Goal: Check status: Check status

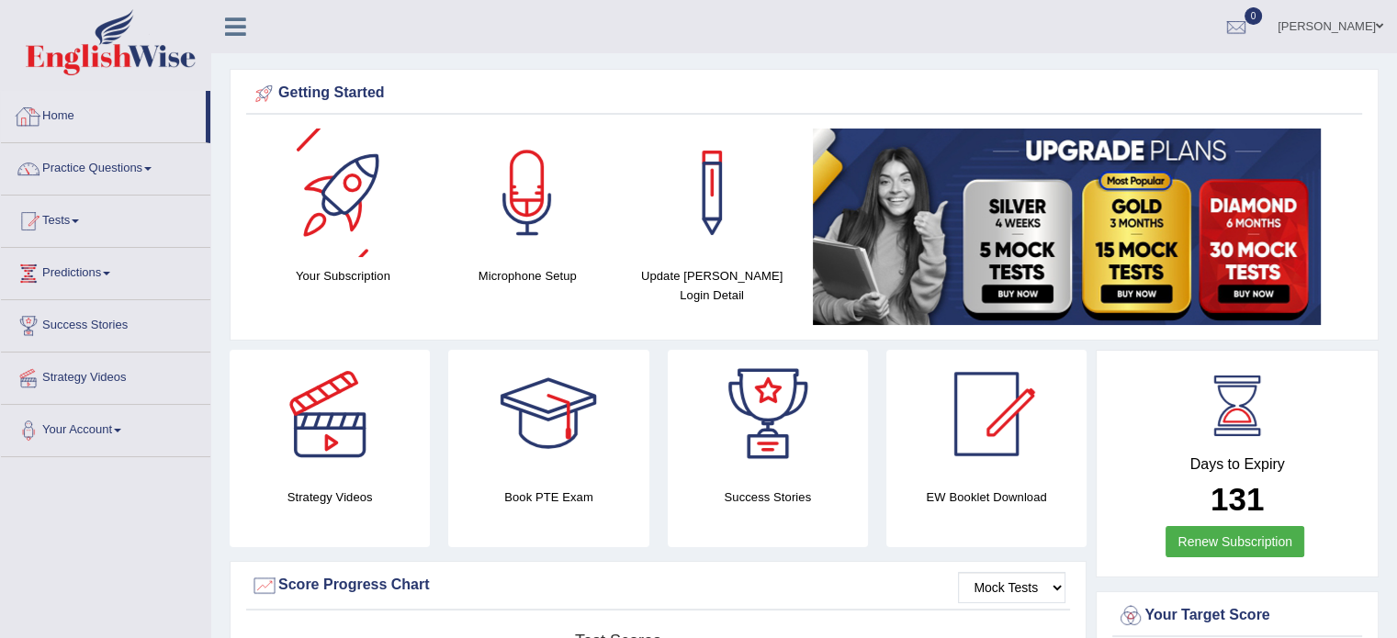
click at [62, 116] on link "Home" at bounding box center [103, 114] width 205 height 46
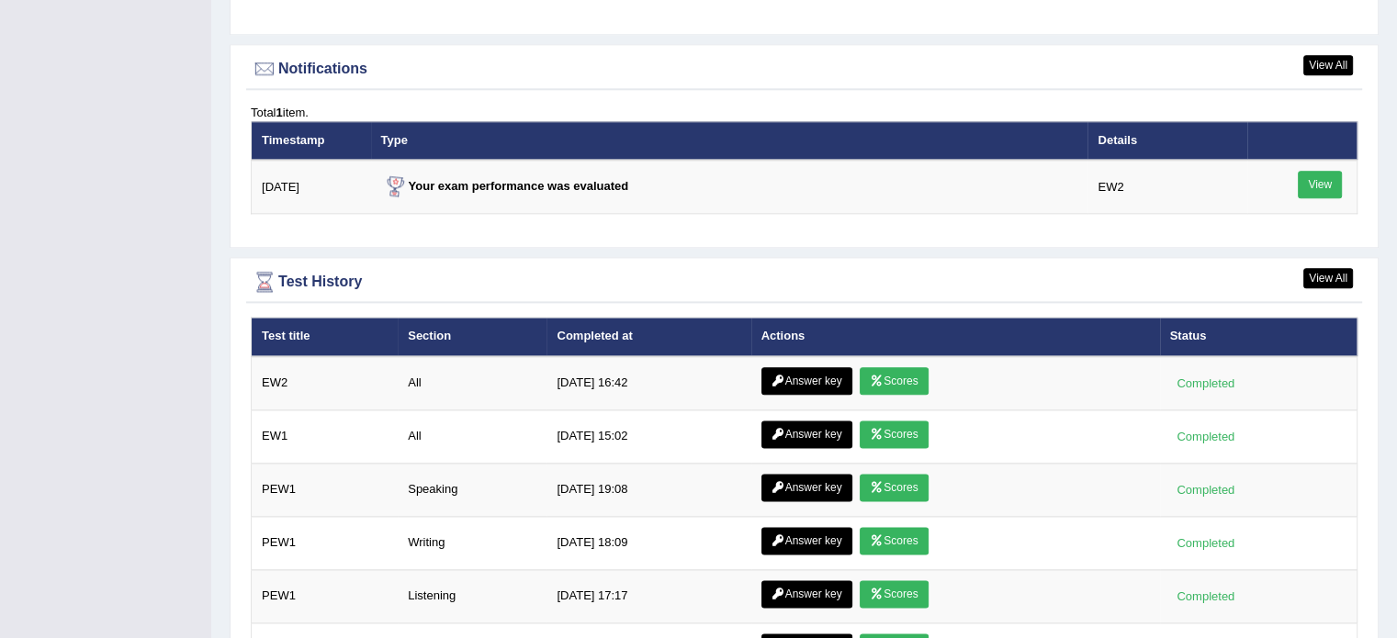
scroll to position [2322, 0]
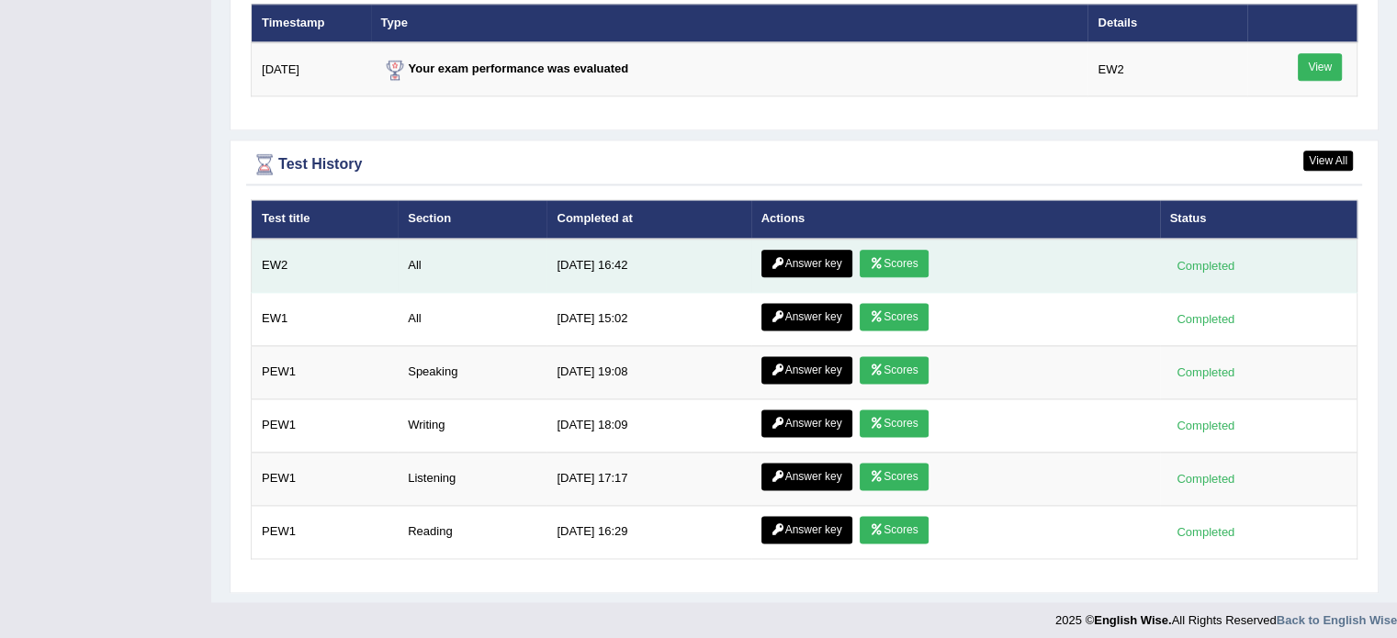
click at [909, 255] on link "Scores" at bounding box center [894, 264] width 68 height 28
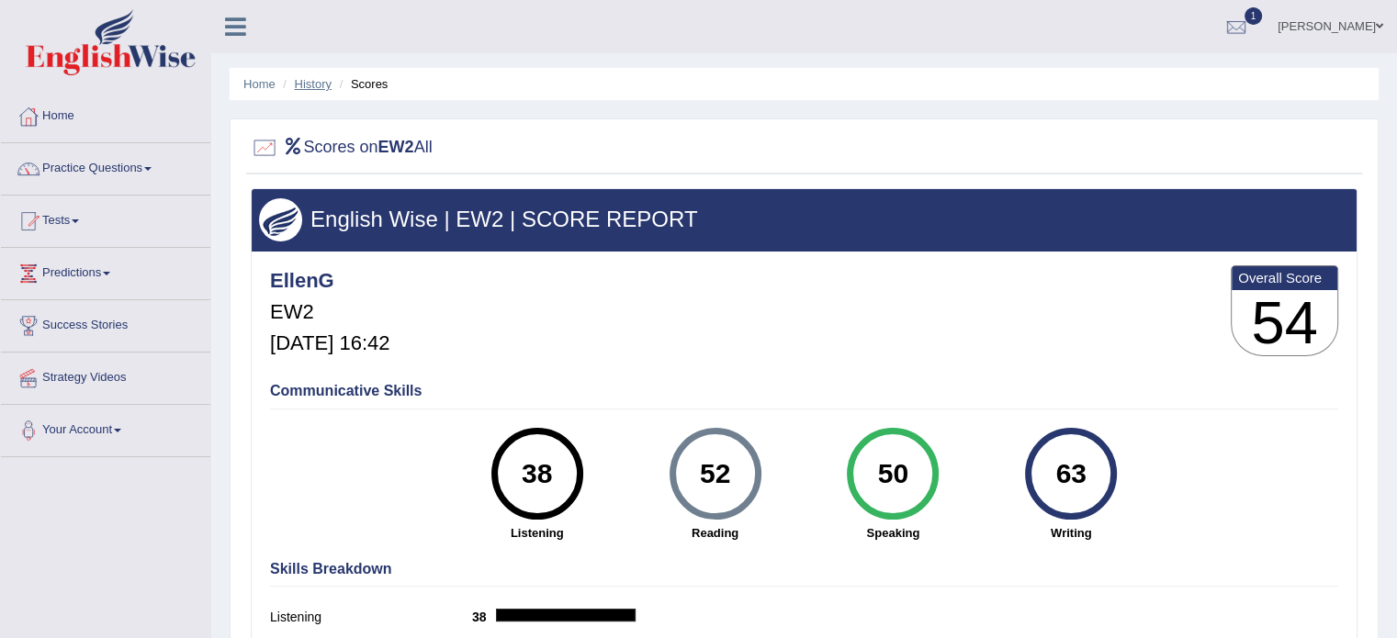
click at [313, 81] on link "History" at bounding box center [313, 84] width 37 height 14
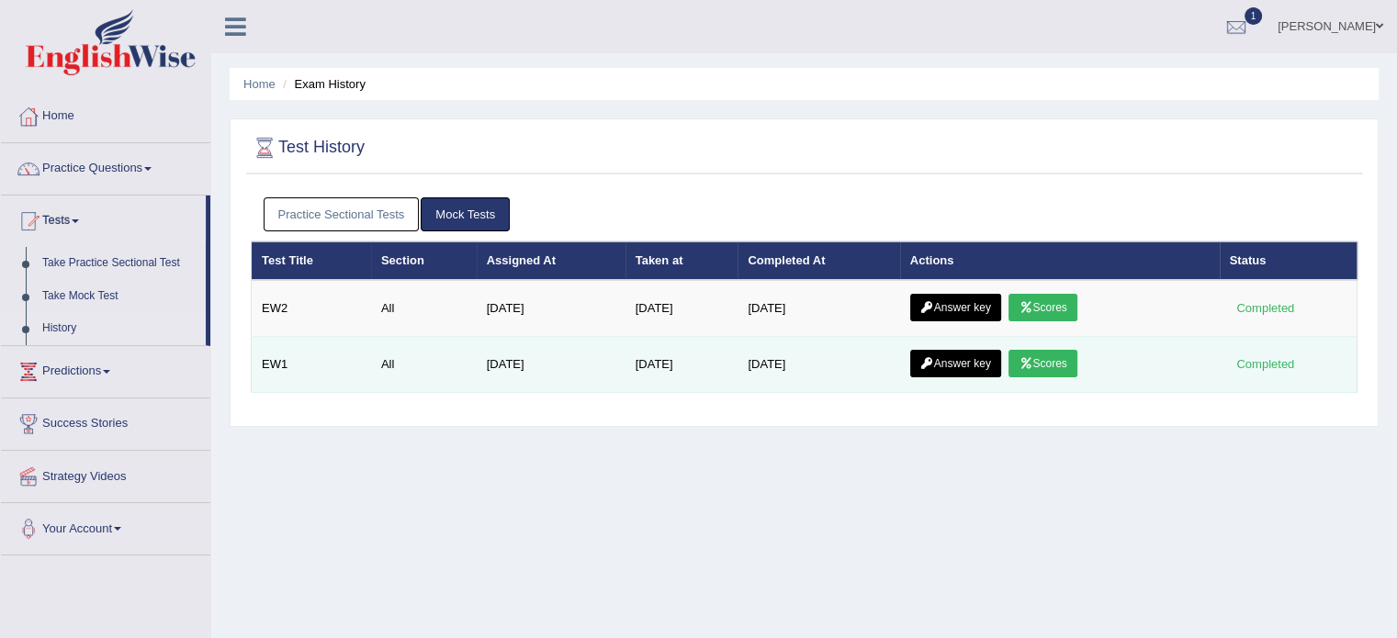
click at [1026, 367] on link "Scores" at bounding box center [1043, 364] width 68 height 28
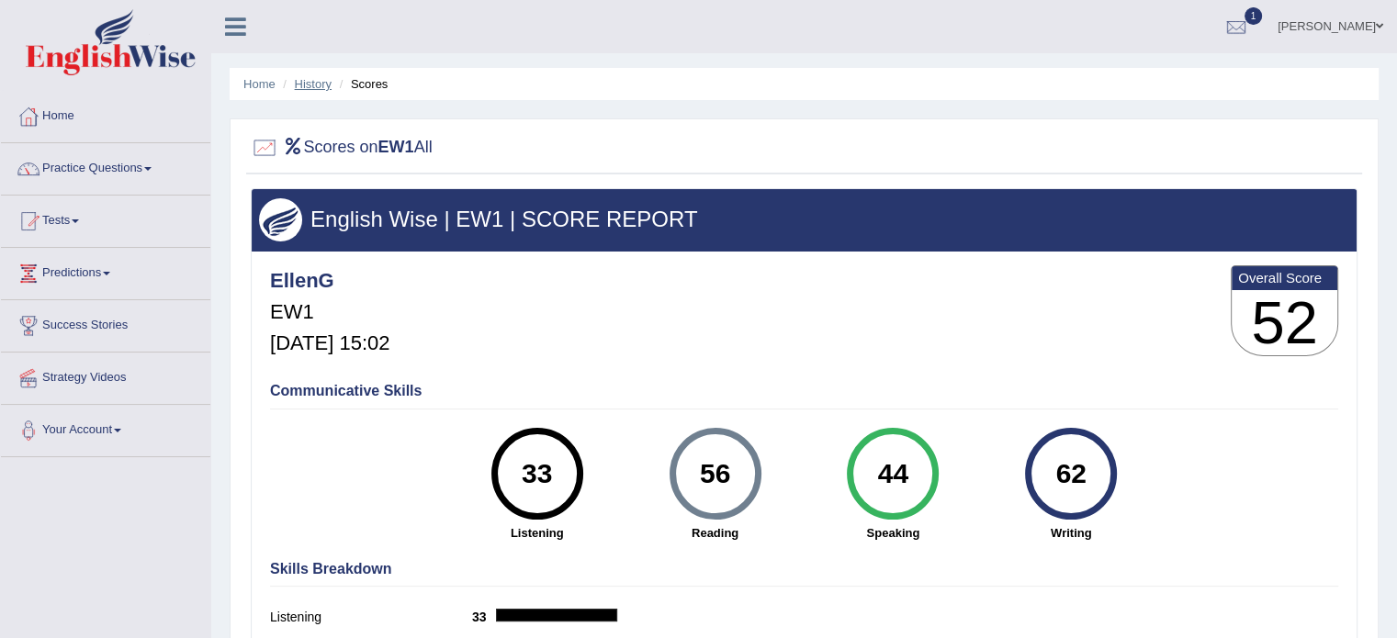
click at [326, 85] on link "History" at bounding box center [313, 84] width 37 height 14
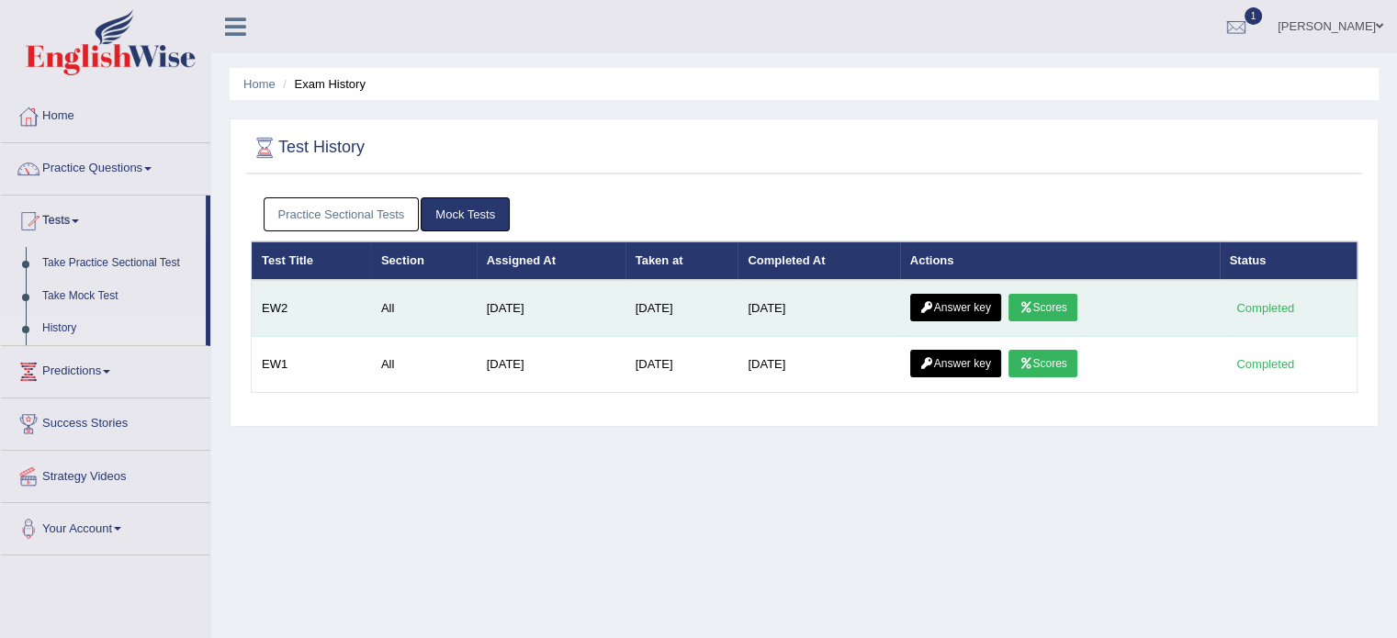
click at [1033, 309] on icon at bounding box center [1026, 307] width 14 height 11
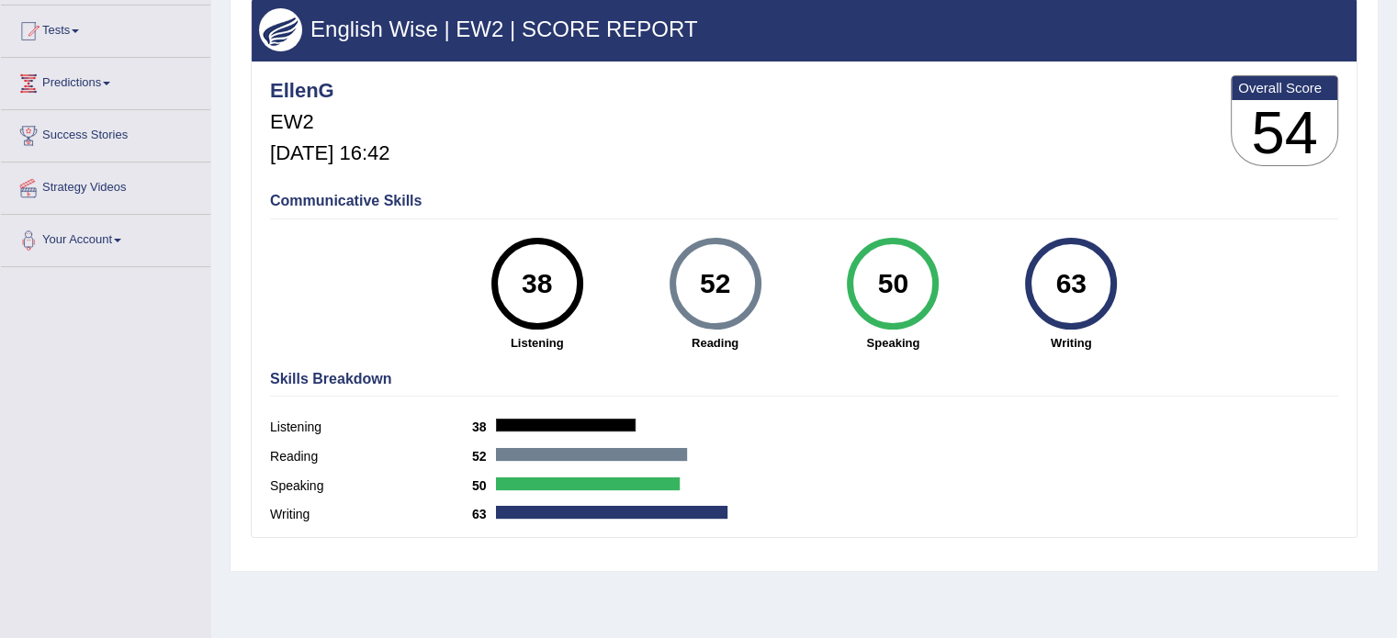
scroll to position [326, 0]
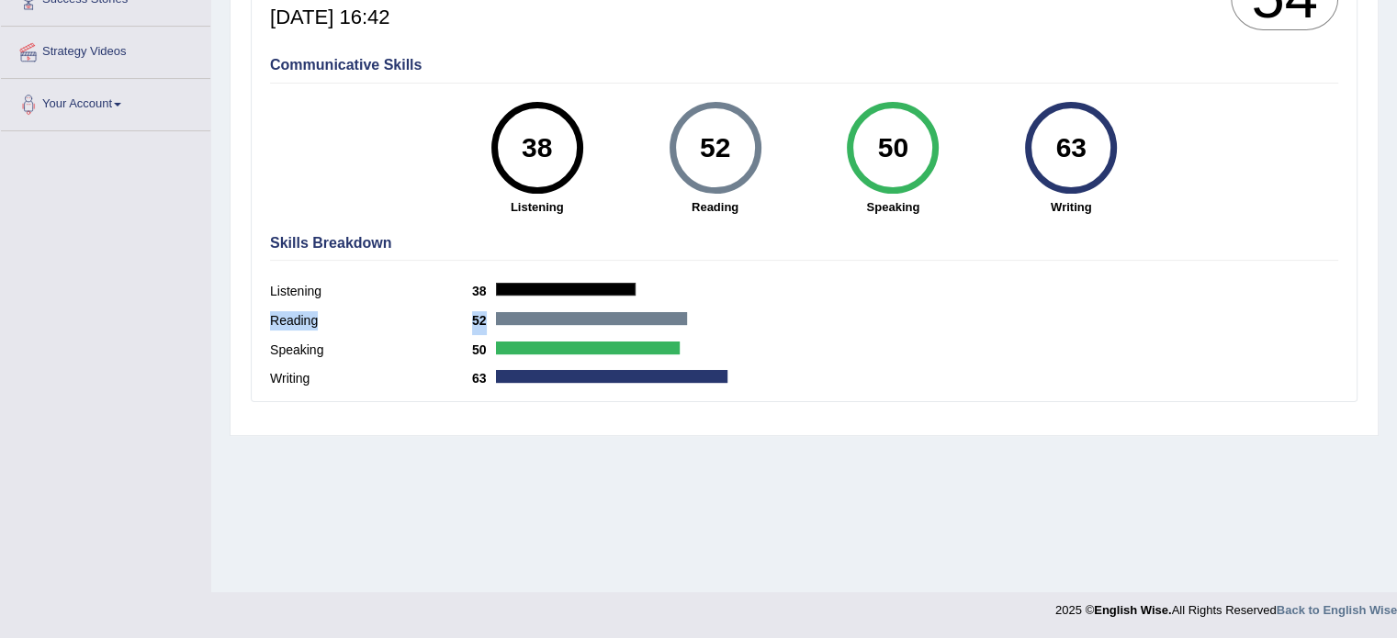
drag, startPoint x: 1036, startPoint y: 311, endPoint x: 919, endPoint y: 308, distance: 117.6
click at [919, 308] on div "Skills Breakdown Listening 38 Reading 52 Speaking 50 Writing 63" at bounding box center [804, 313] width 1078 height 175
click at [949, 356] on div "Speaking 50" at bounding box center [804, 352] width 1068 height 29
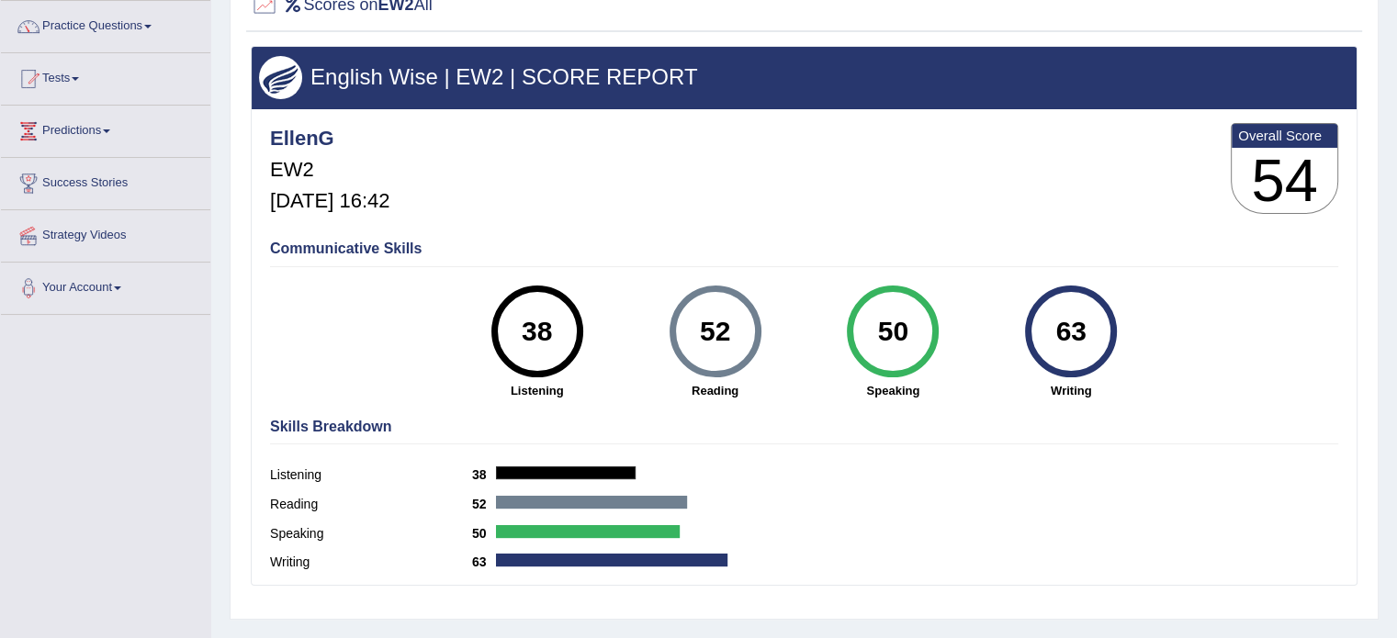
scroll to position [51, 0]
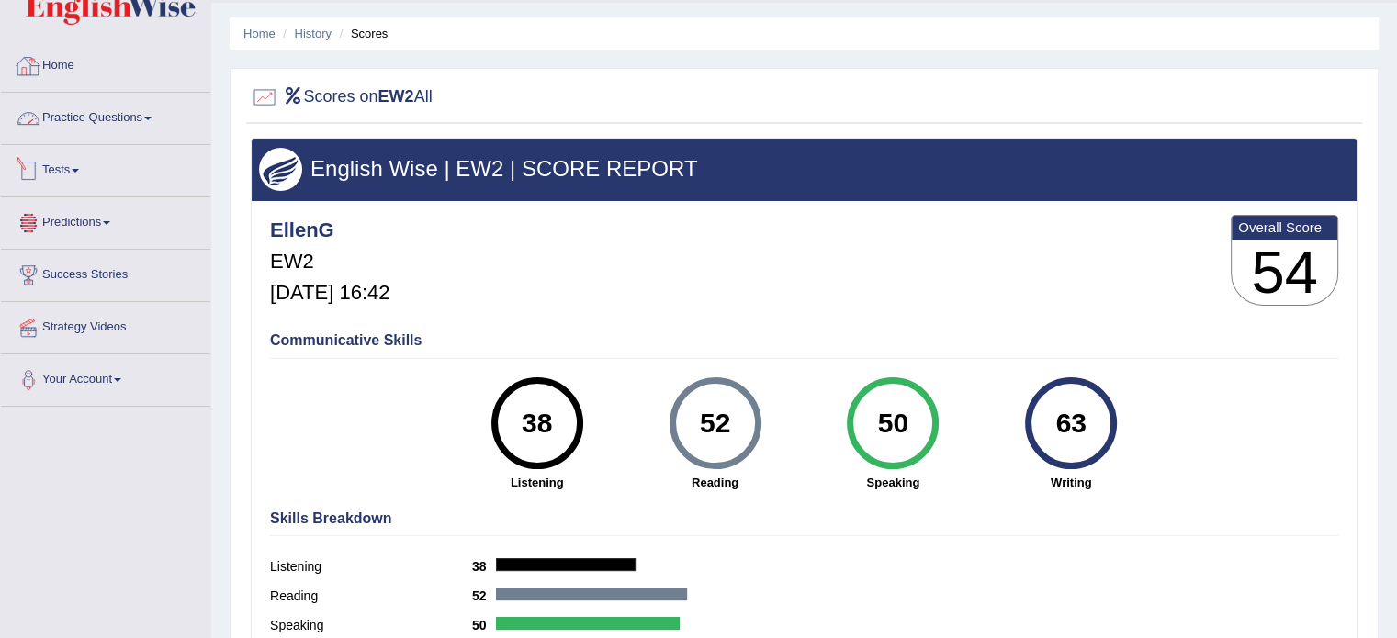
click at [46, 69] on link "Home" at bounding box center [105, 63] width 209 height 46
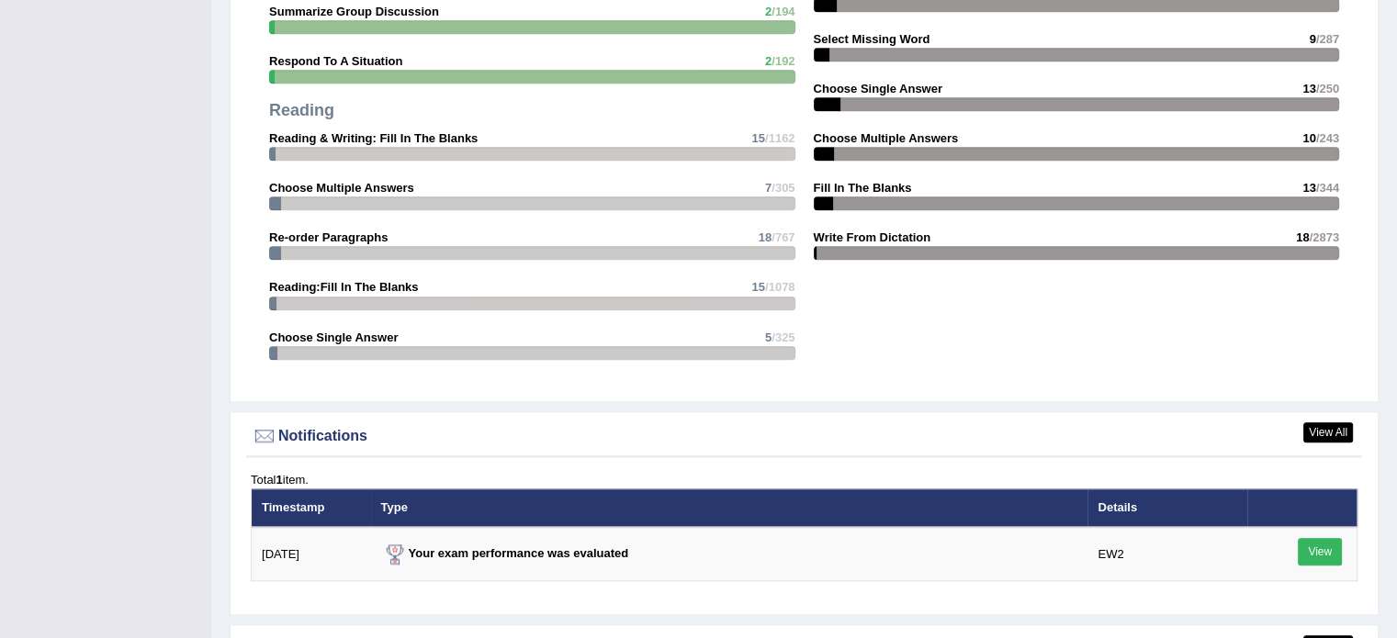
scroll to position [2322, 0]
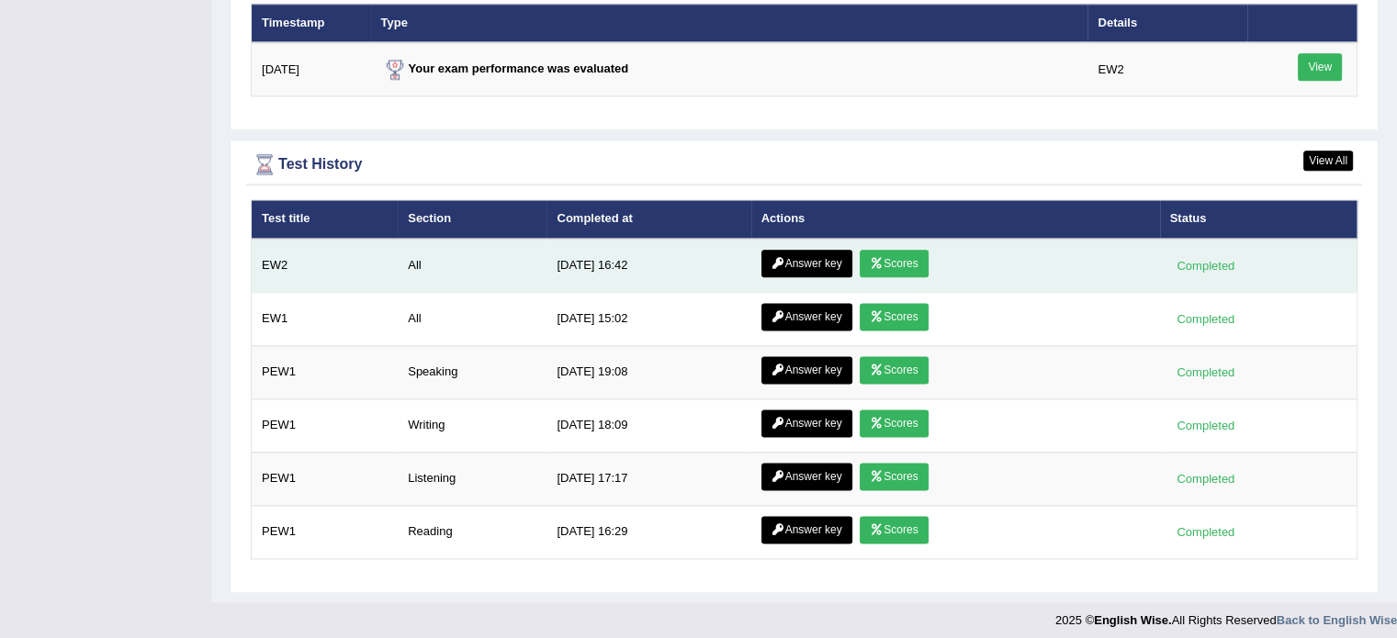
click at [794, 258] on link "Answer key" at bounding box center [807, 264] width 91 height 28
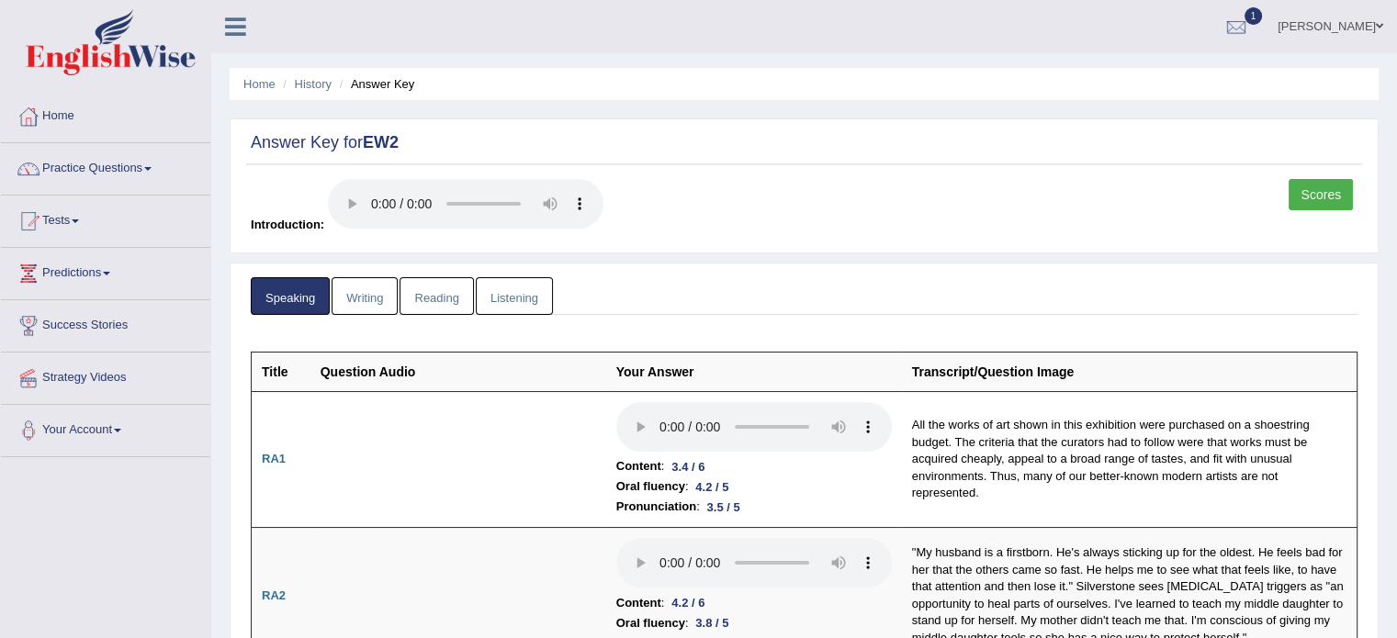
click at [383, 287] on link "Writing" at bounding box center [365, 296] width 66 height 38
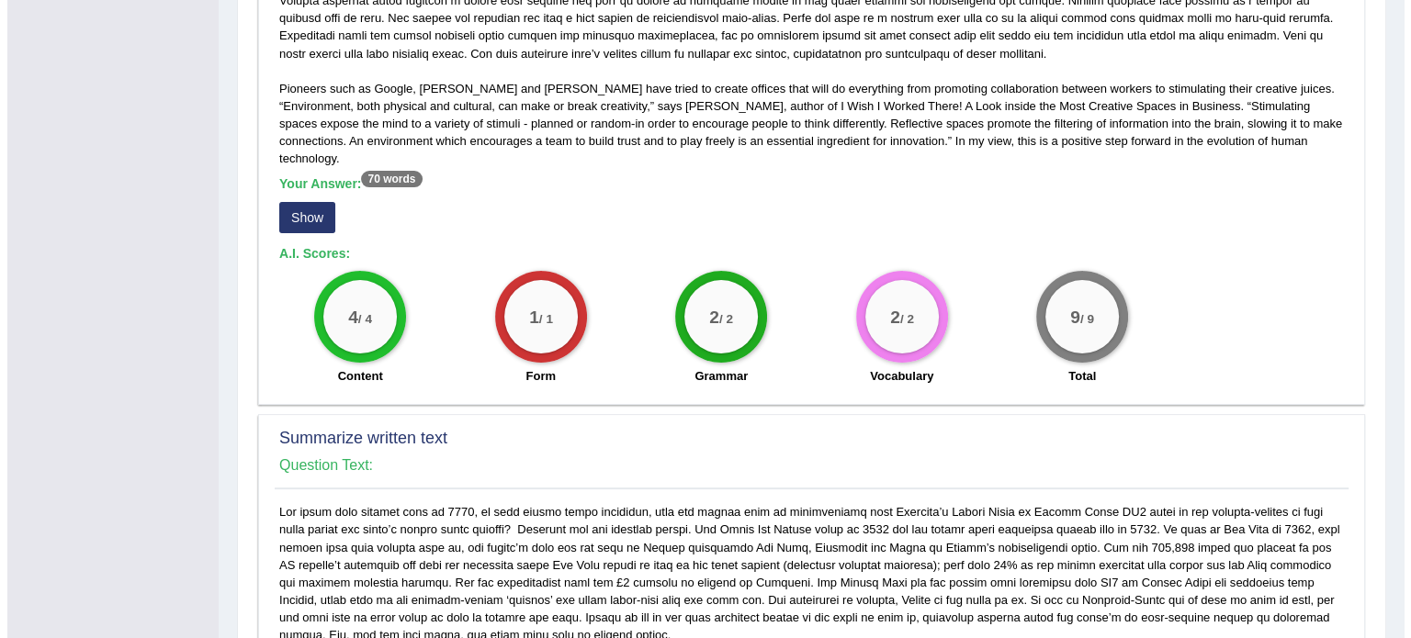
scroll to position [735, 0]
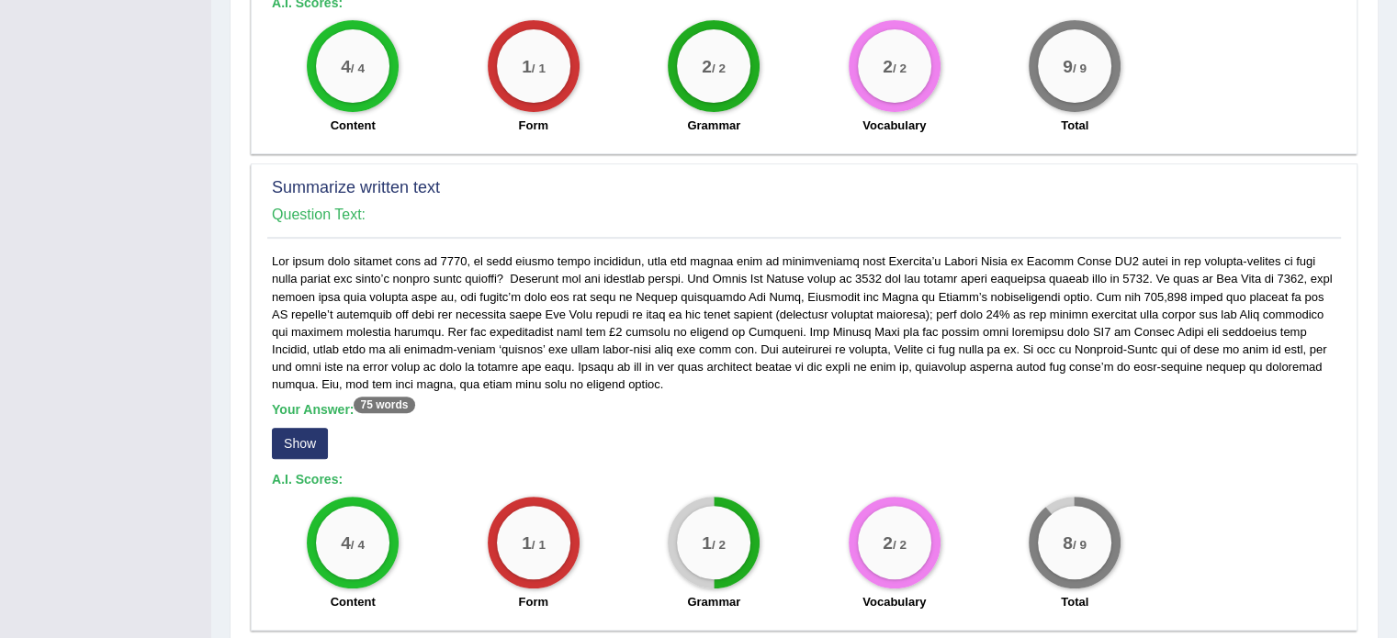
click at [283, 428] on button "Show" at bounding box center [300, 443] width 56 height 31
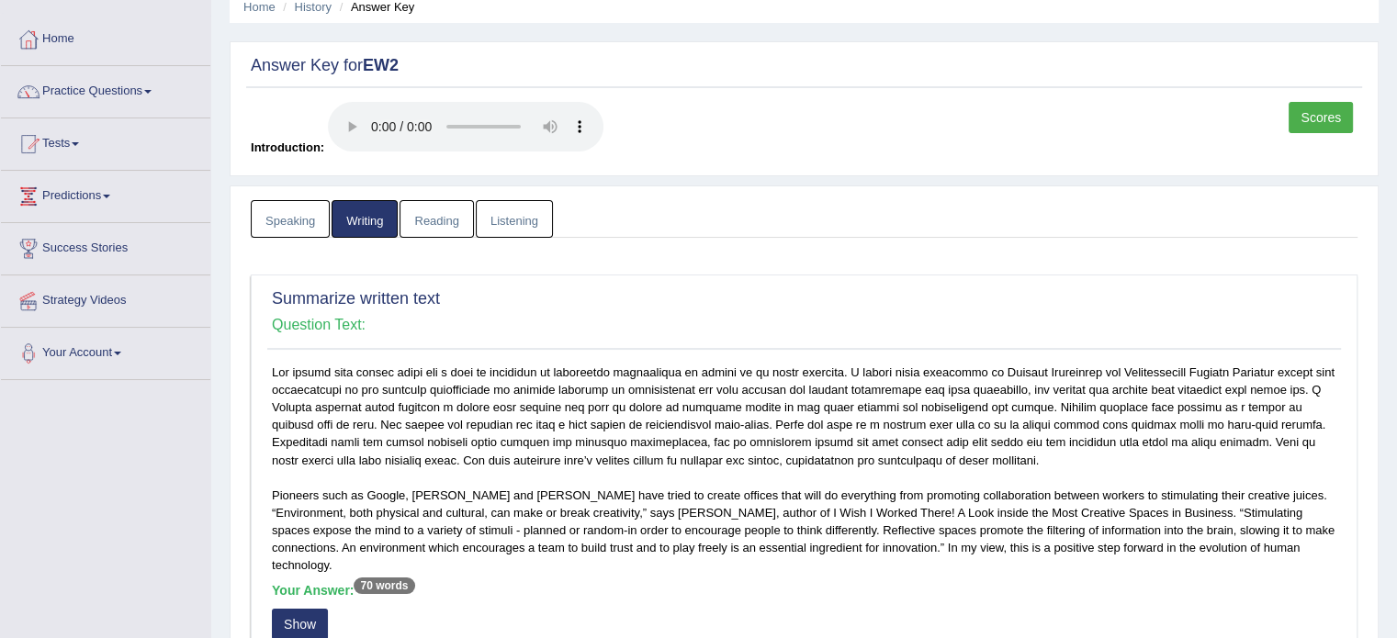
scroll to position [0, 0]
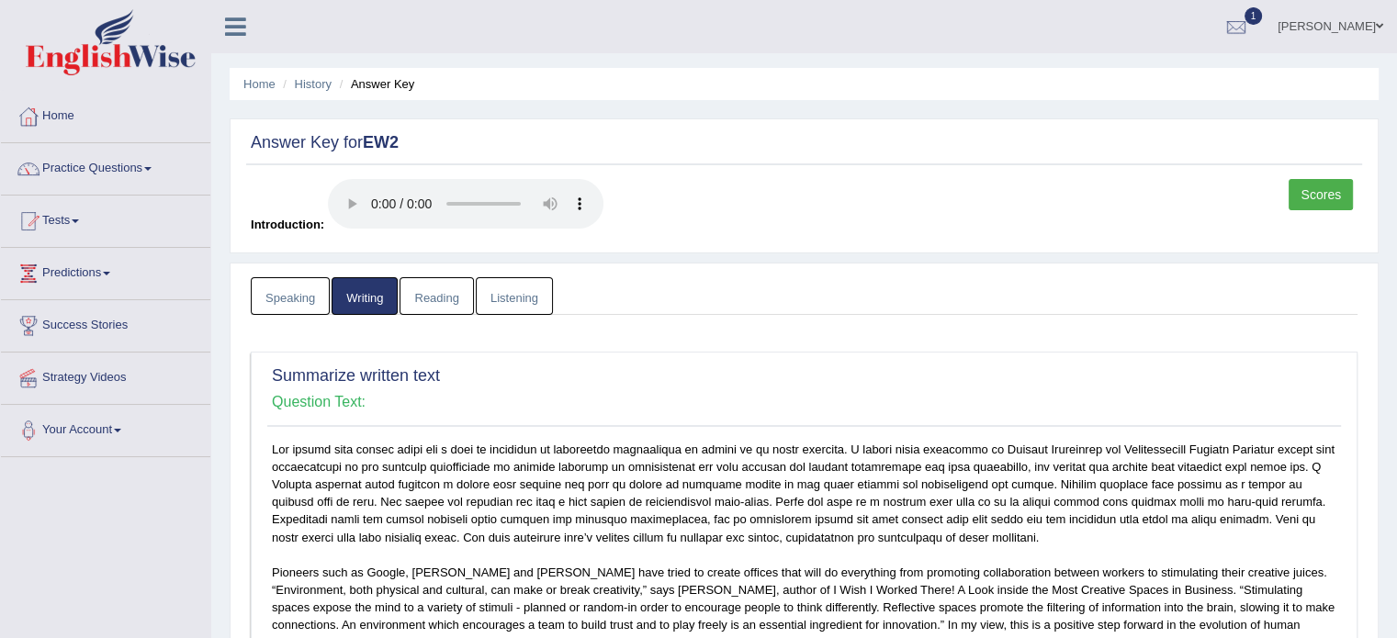
click at [422, 291] on link "Reading" at bounding box center [436, 296] width 73 height 38
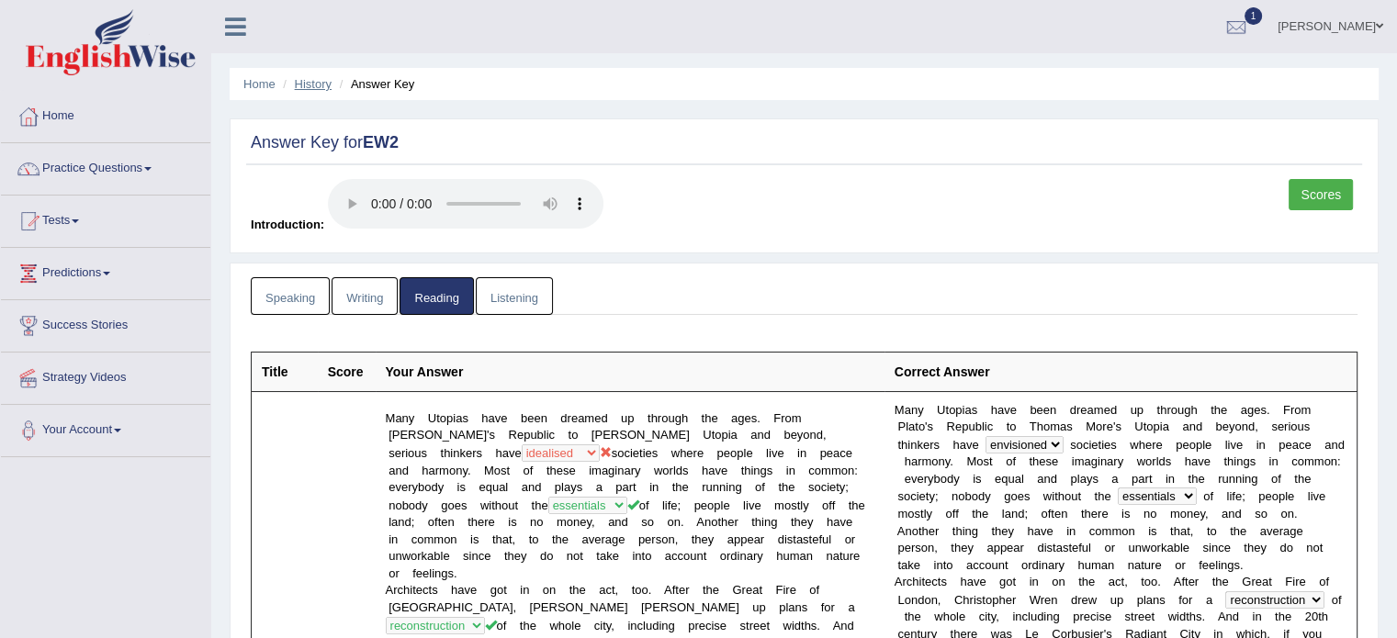
click at [319, 87] on link "History" at bounding box center [313, 84] width 37 height 14
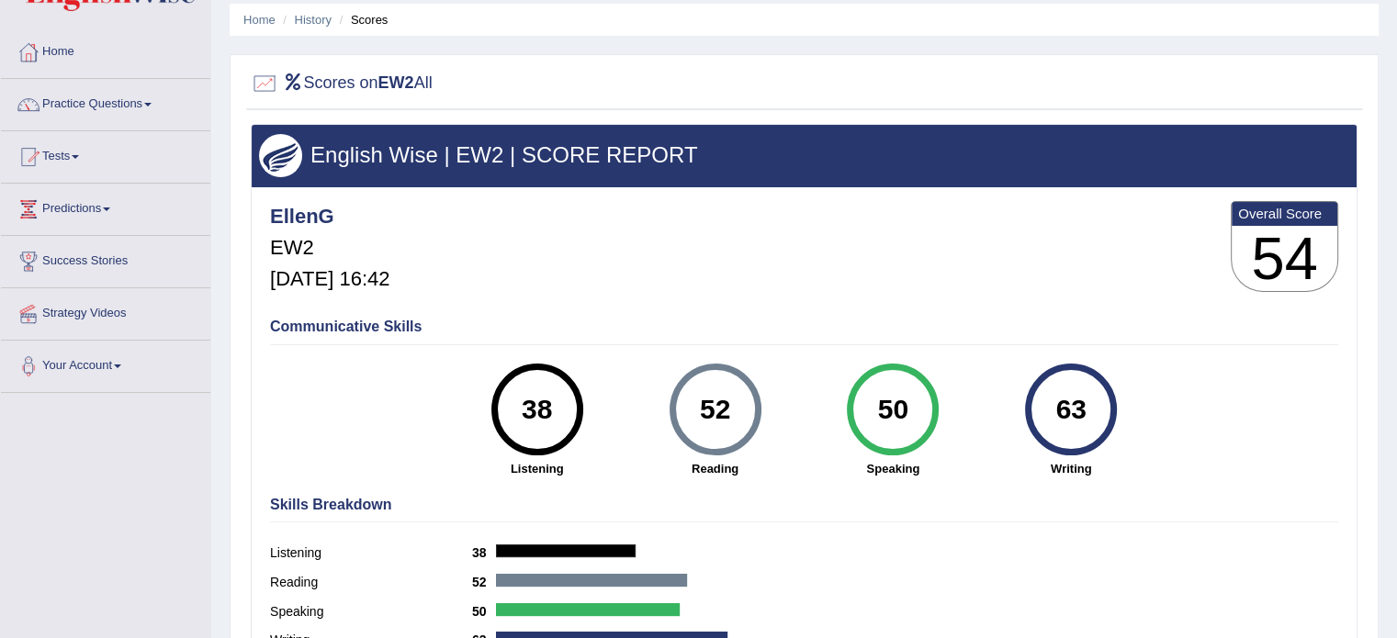
scroll to position [92, 0]
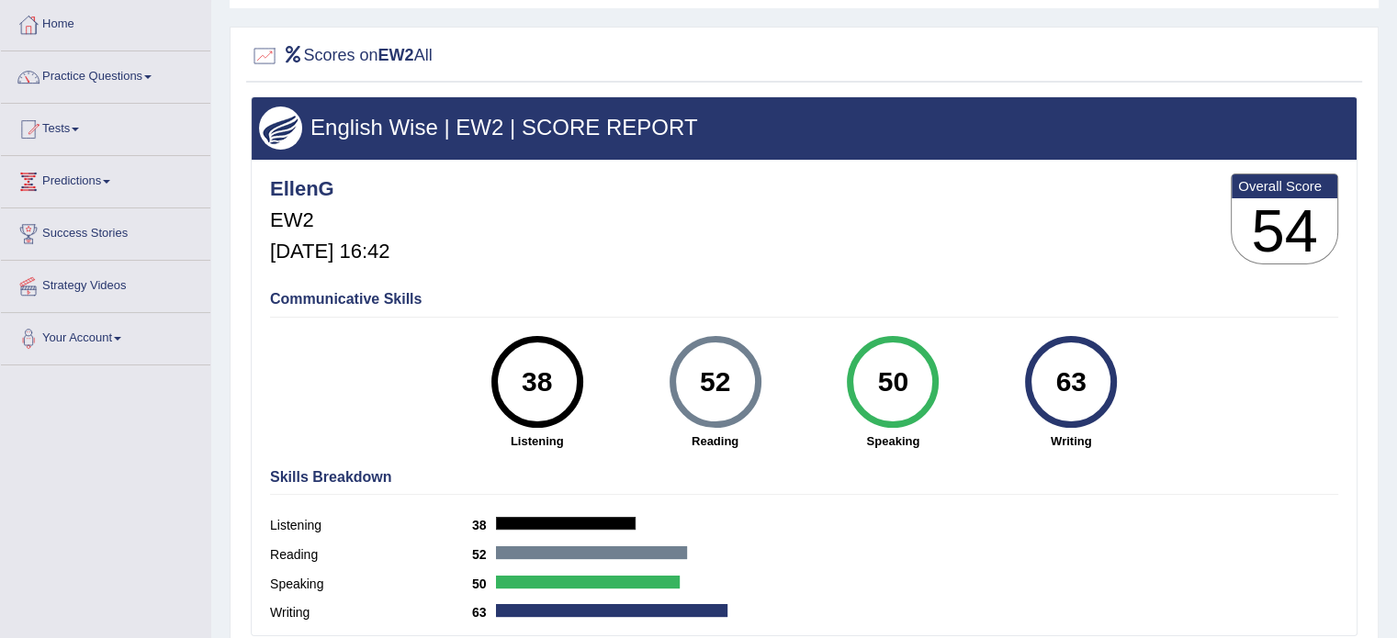
drag, startPoint x: 724, startPoint y: 380, endPoint x: 691, endPoint y: 387, distance: 33.7
click at [691, 387] on div "52" at bounding box center [715, 382] width 67 height 77
click at [718, 417] on div "52" at bounding box center [715, 382] width 67 height 77
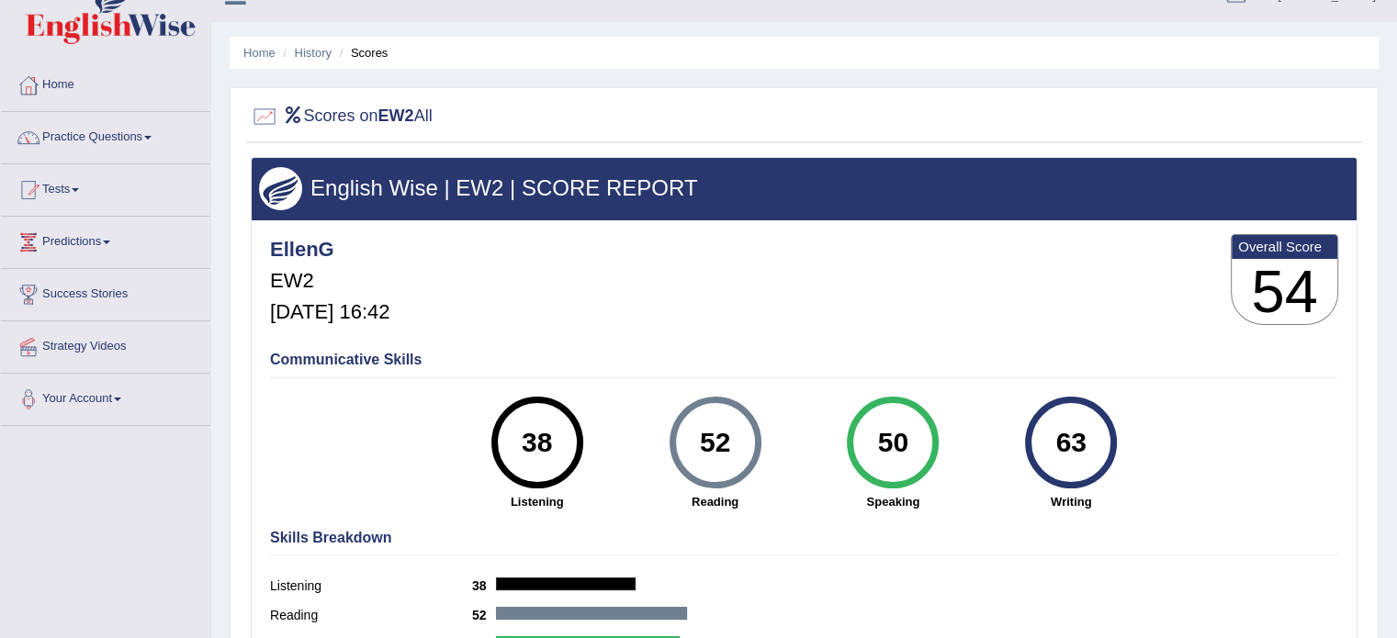
scroll to position [0, 0]
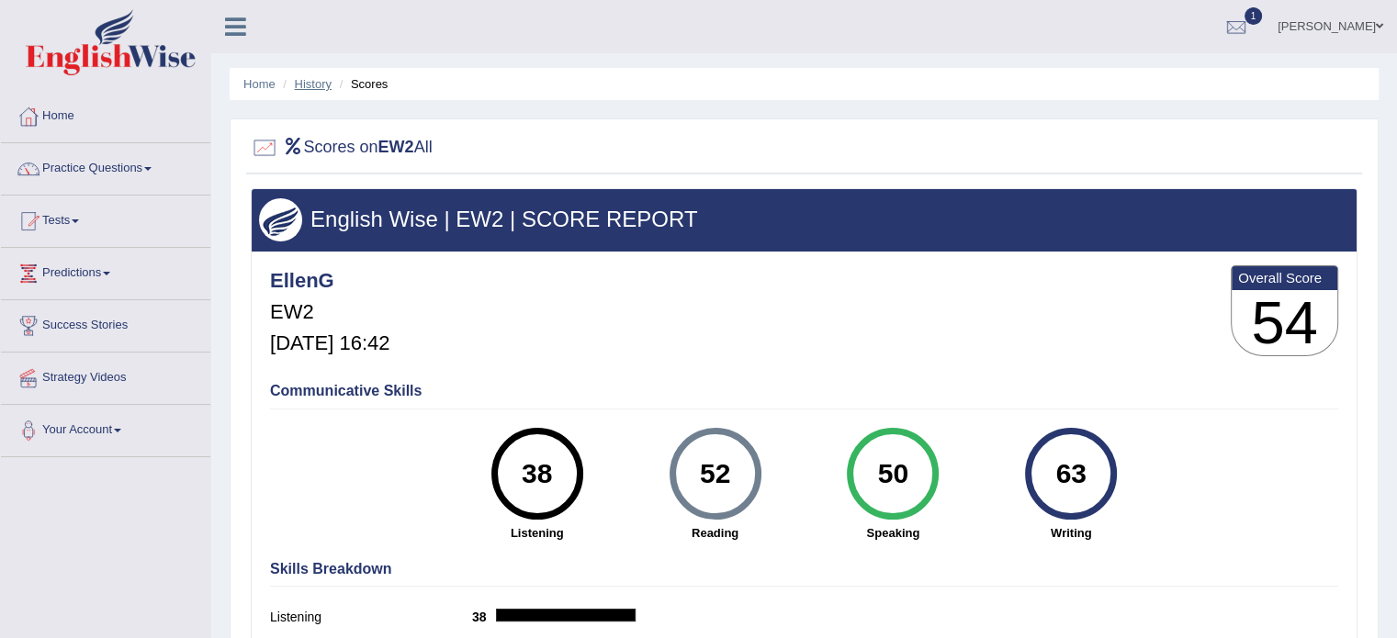
click at [302, 82] on link "History" at bounding box center [313, 84] width 37 height 14
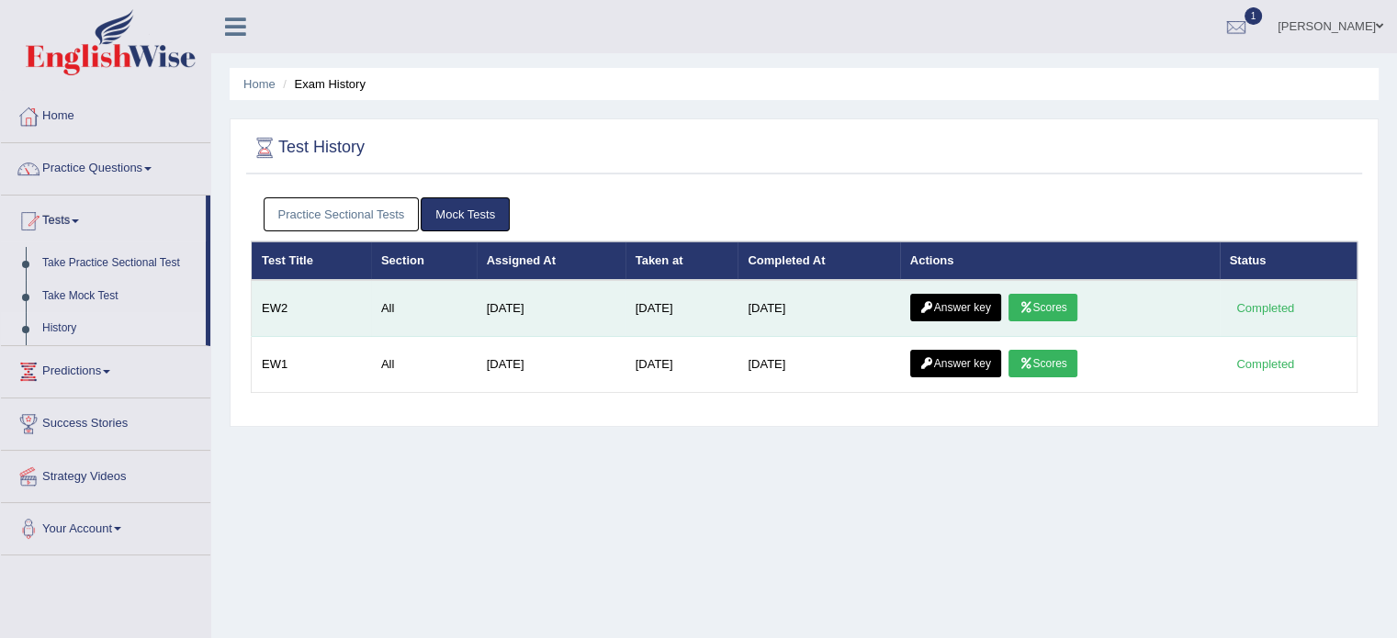
click at [977, 311] on link "Answer key" at bounding box center [955, 308] width 91 height 28
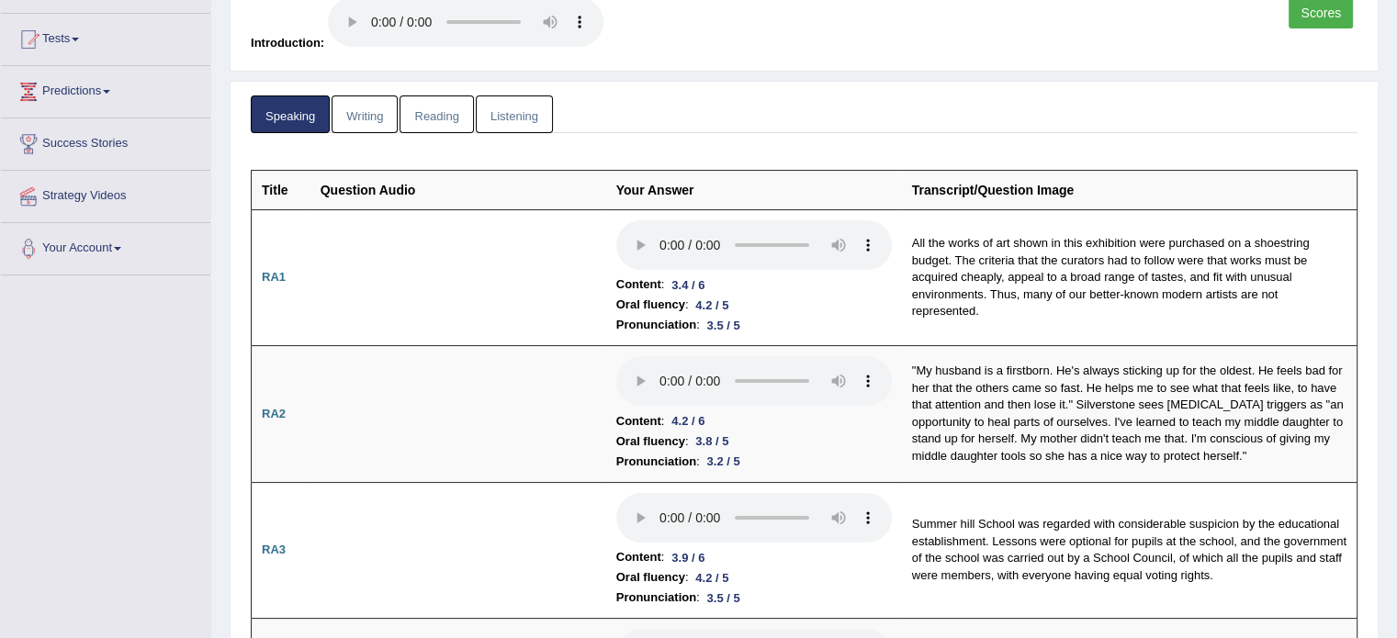
scroll to position [184, 0]
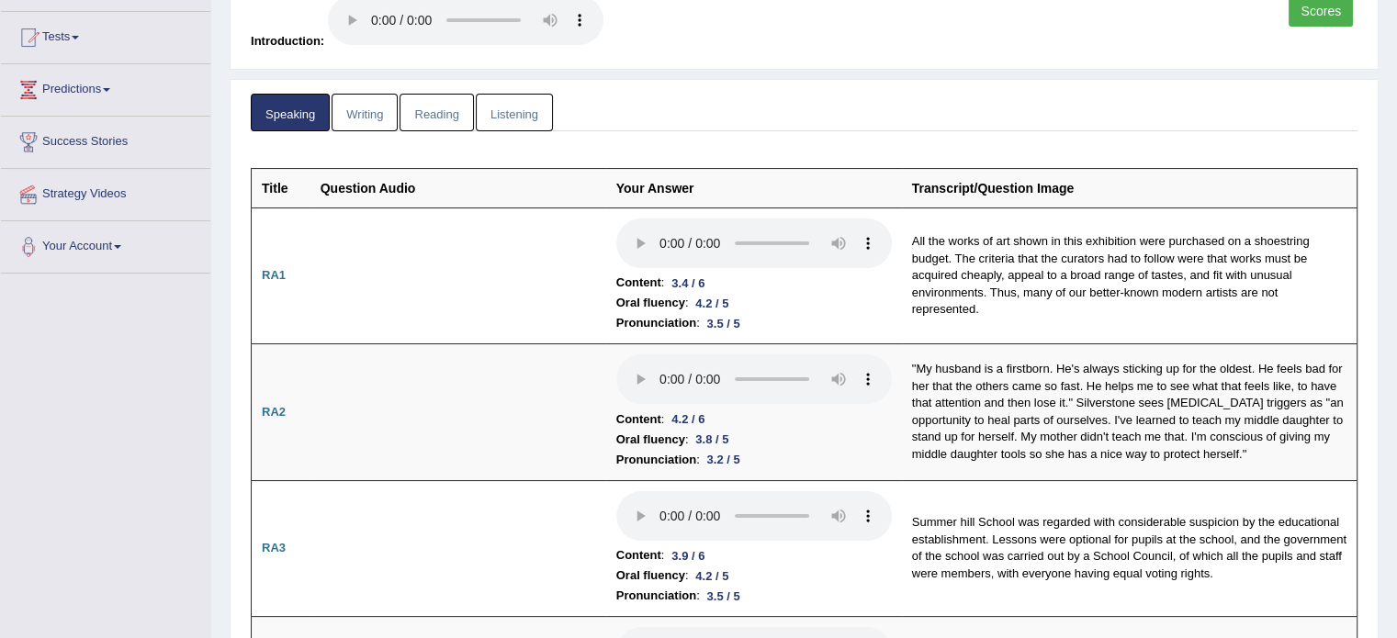
click at [485, 117] on link "Listening" at bounding box center [514, 113] width 77 height 38
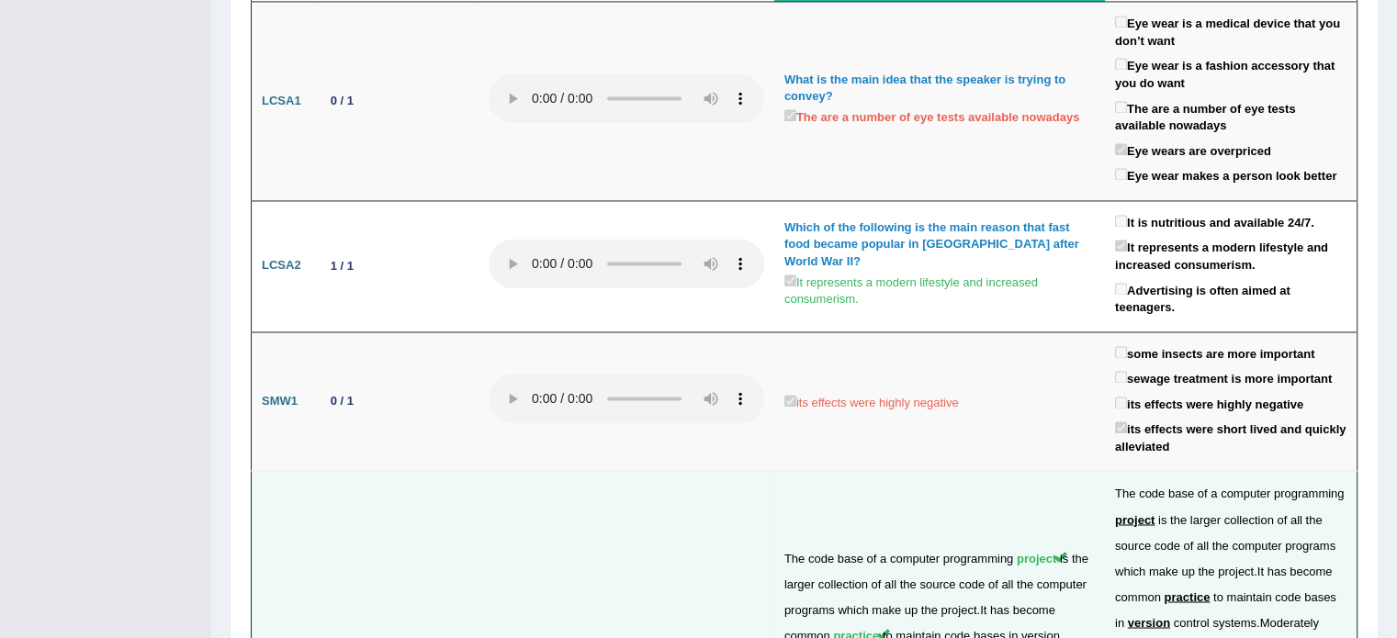
scroll to position [3032, 0]
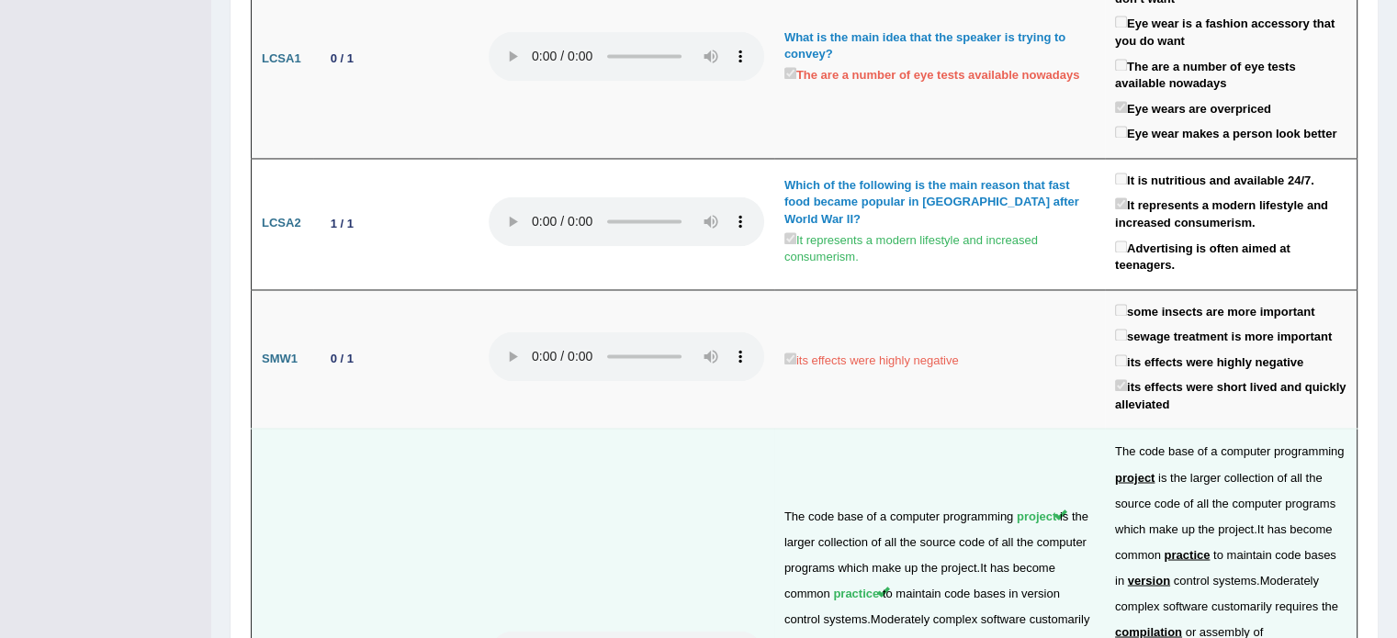
click at [1022, 586] on span "version" at bounding box center [1041, 593] width 39 height 14
click at [851, 638] on span "compilation" at bounding box center [881, 645] width 61 height 14
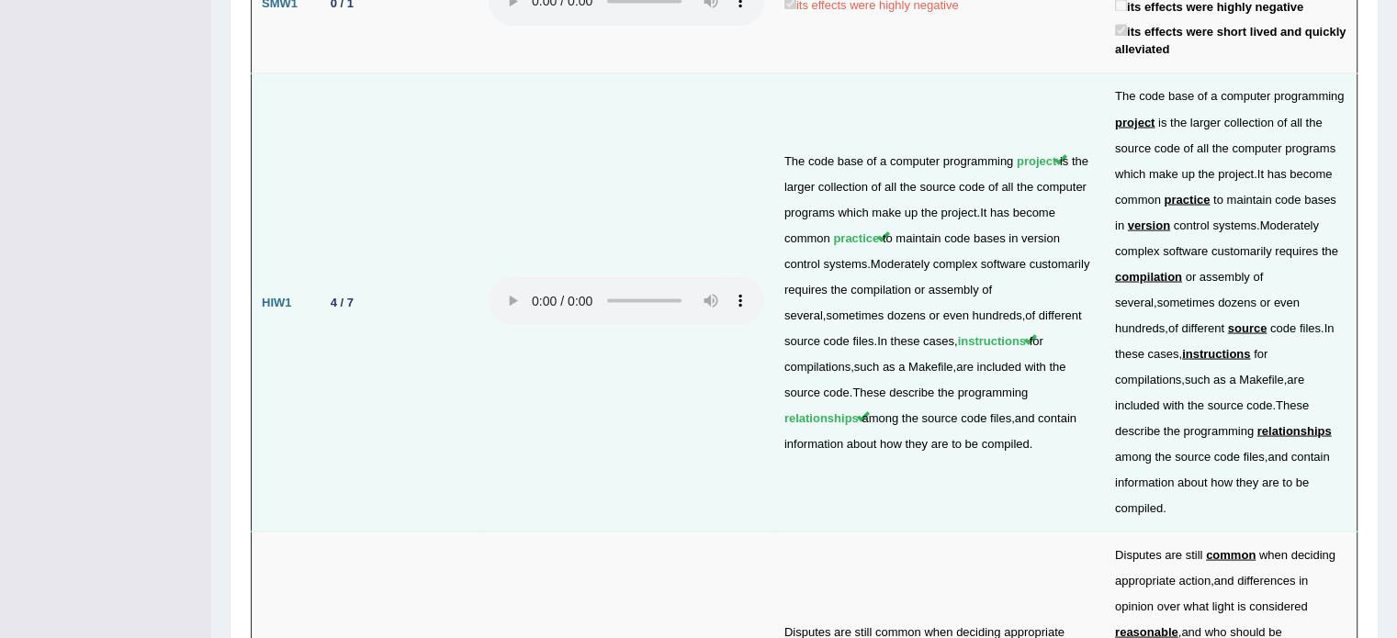
scroll to position [3399, 0]
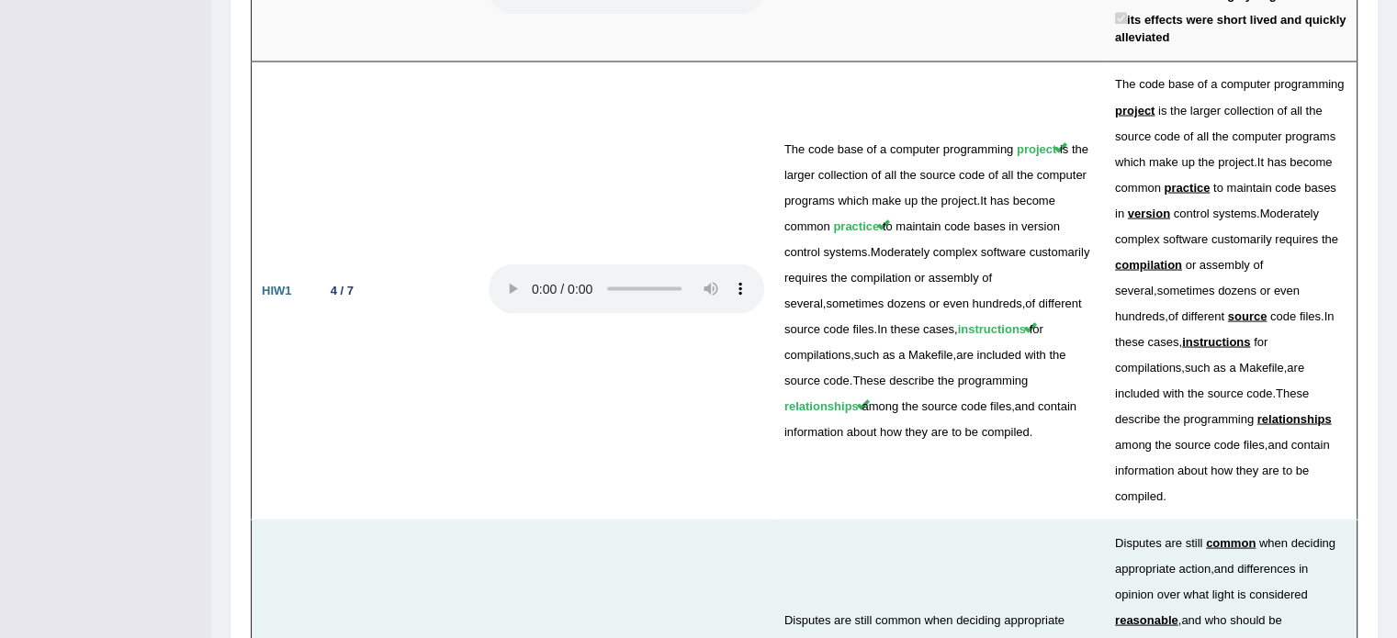
click at [896, 232] on span "objective" at bounding box center [918, 226] width 45 height 14
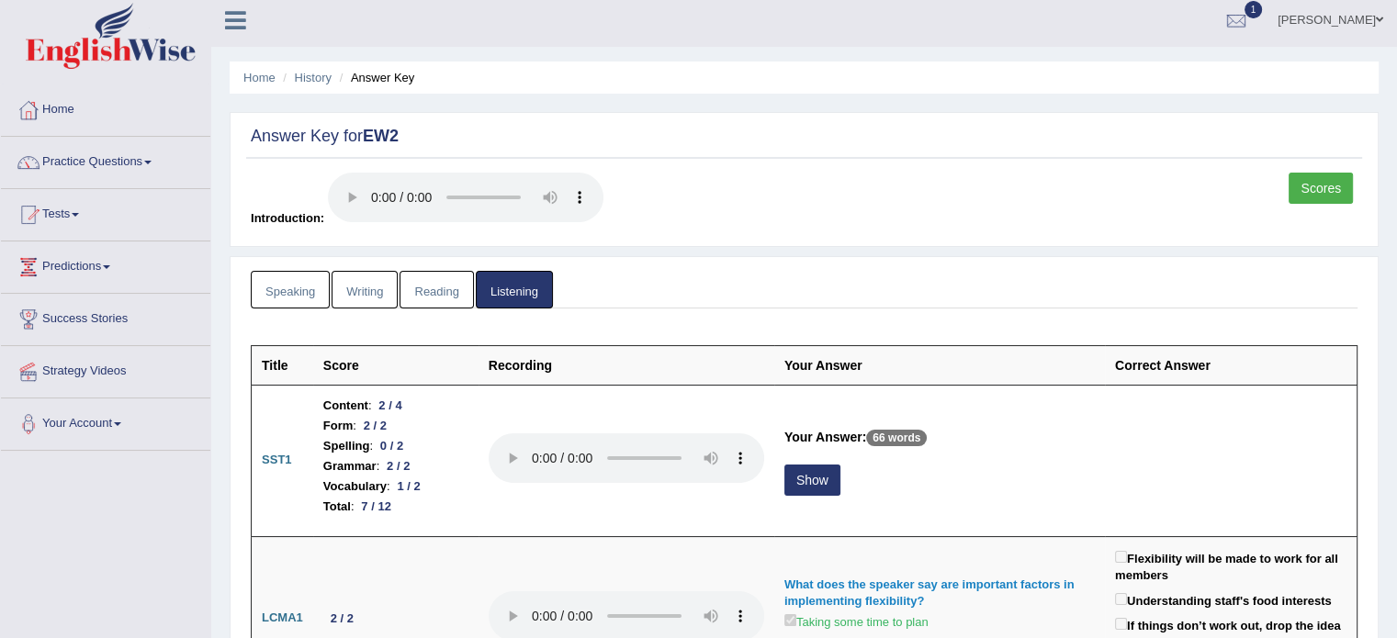
scroll to position [0, 0]
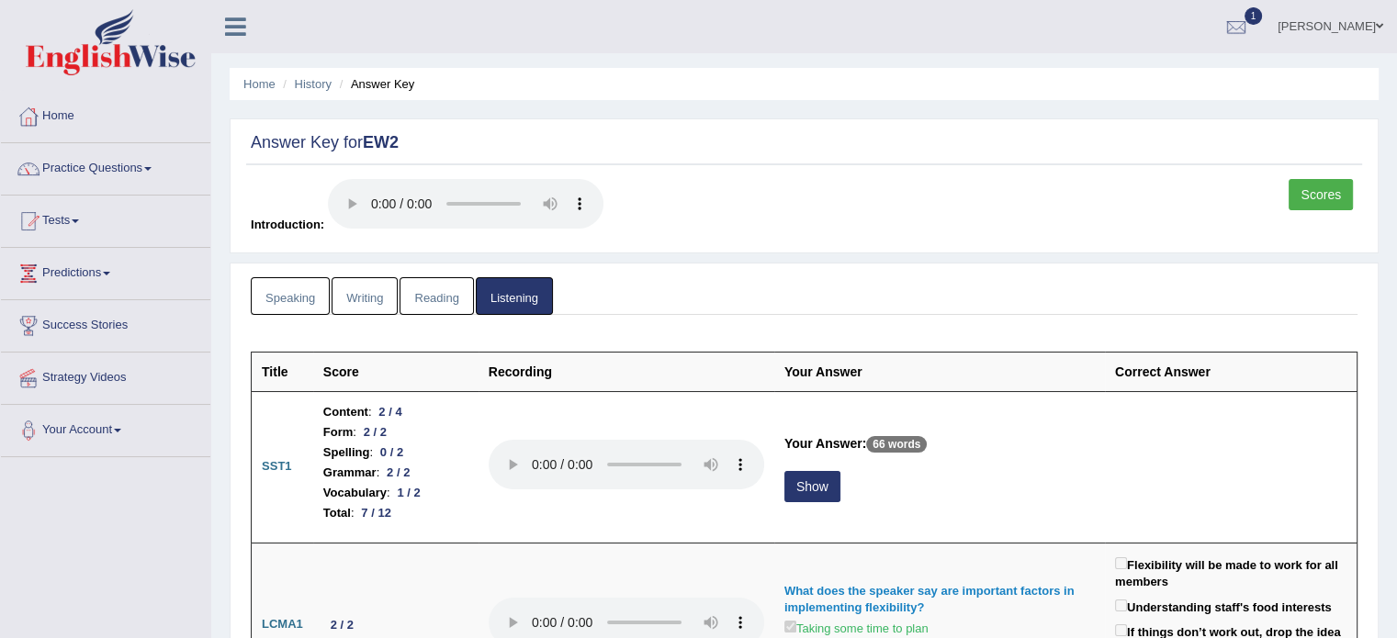
click at [76, 117] on link "Home" at bounding box center [105, 114] width 209 height 46
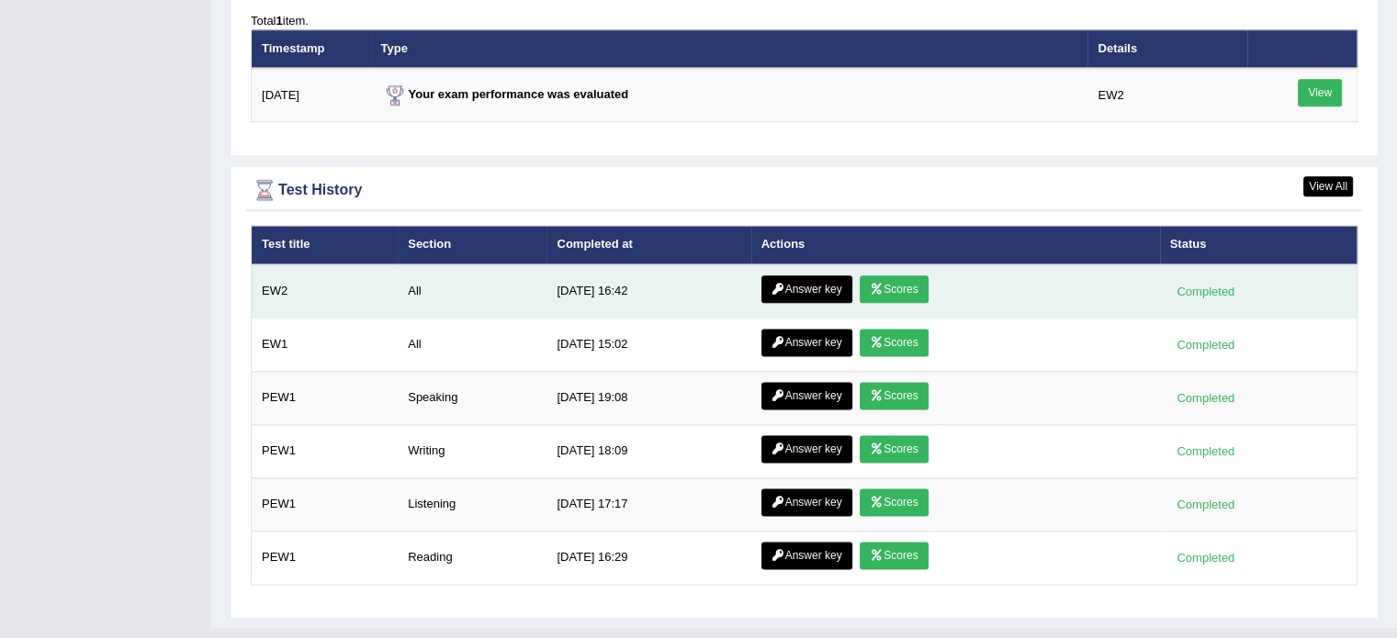
scroll to position [2322, 0]
